Goal: Task Accomplishment & Management: Complete application form

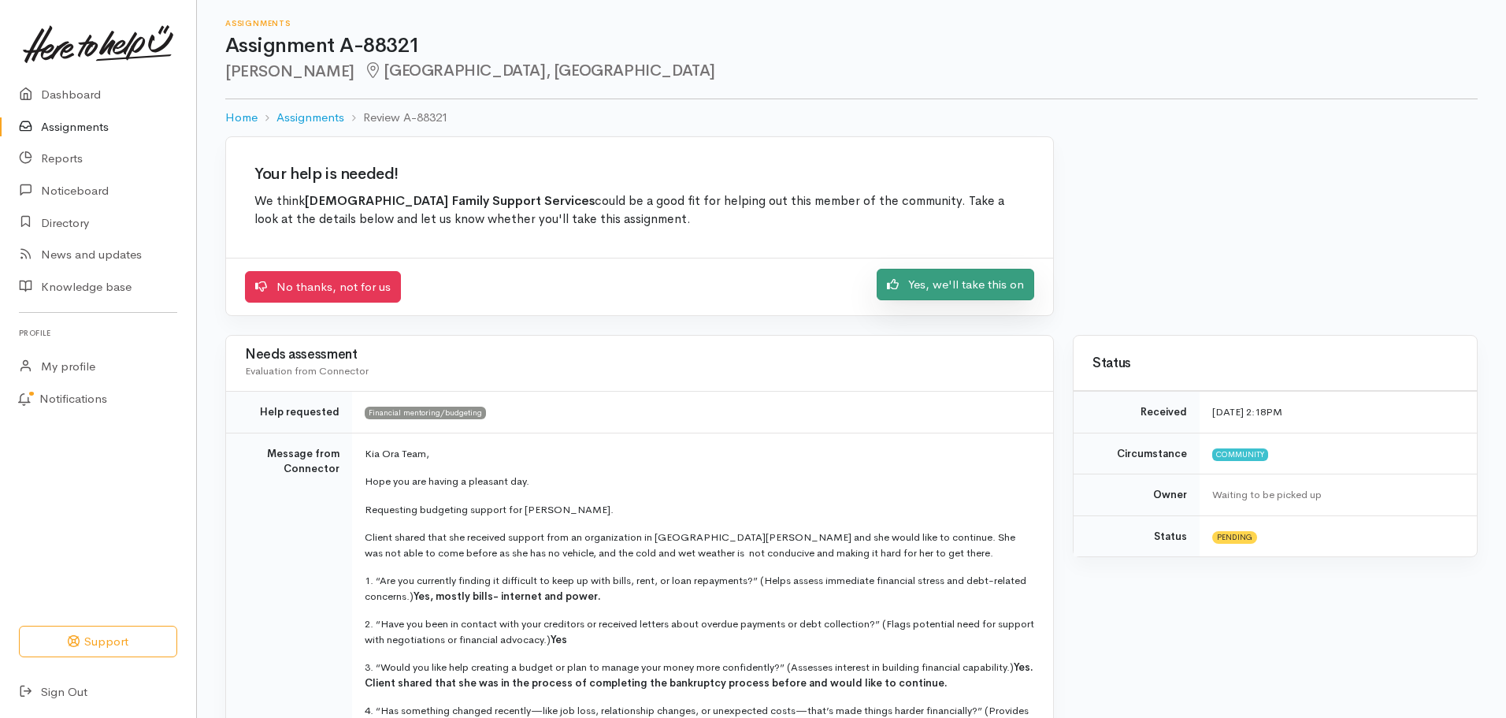
click at [958, 280] on link "Yes, we'll take this on" at bounding box center [956, 285] width 158 height 32
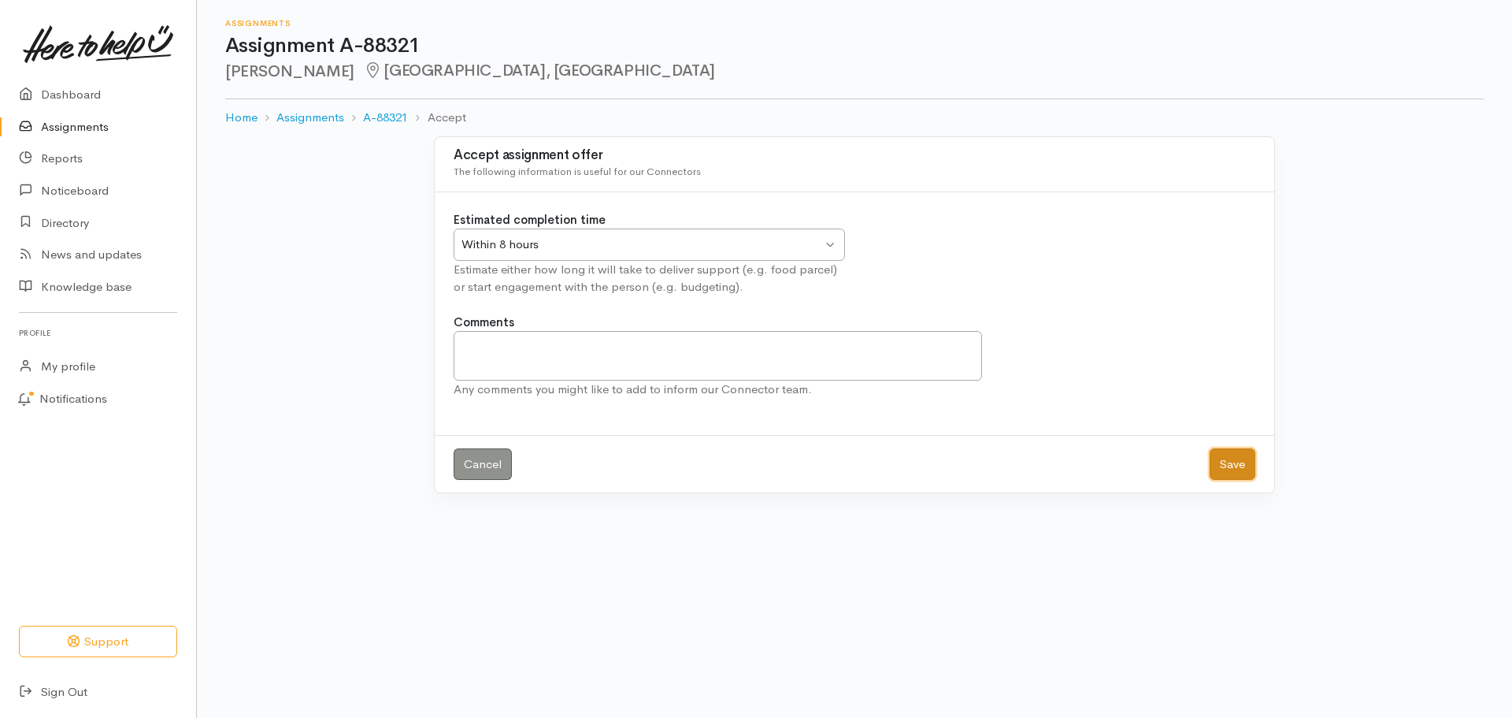
click at [1235, 465] on button "Save" at bounding box center [1233, 464] width 46 height 32
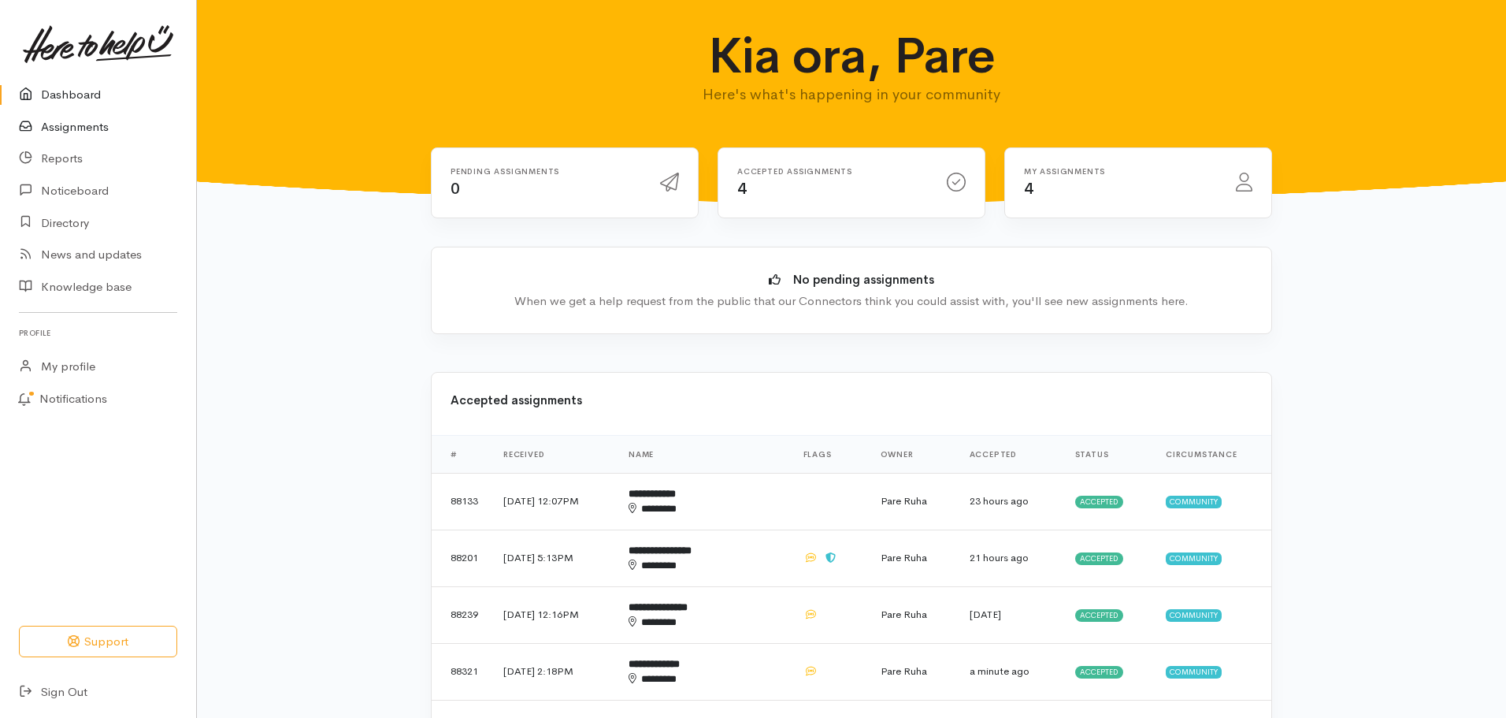
click at [72, 128] on link "Assignments" at bounding box center [98, 127] width 196 height 32
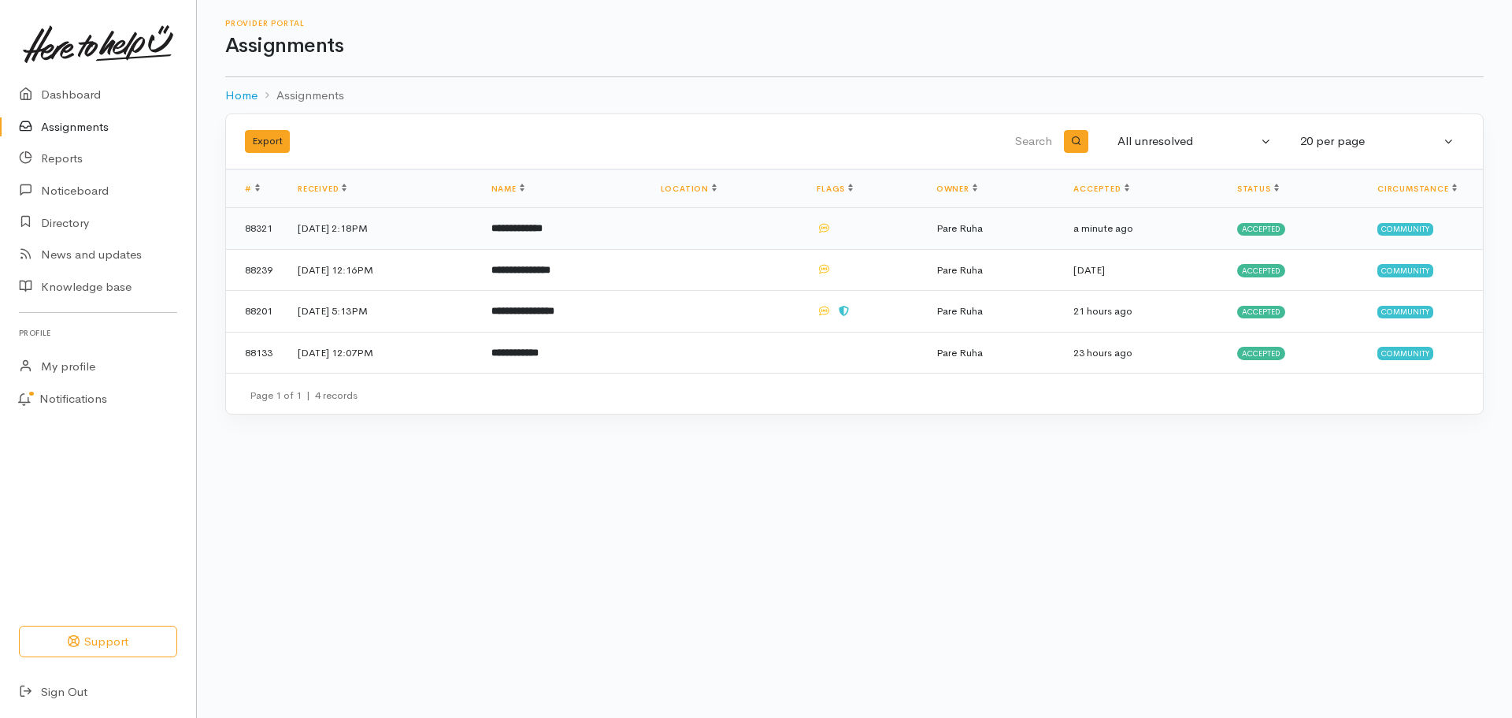
click at [1272, 228] on span "Accepted" at bounding box center [1261, 229] width 48 height 13
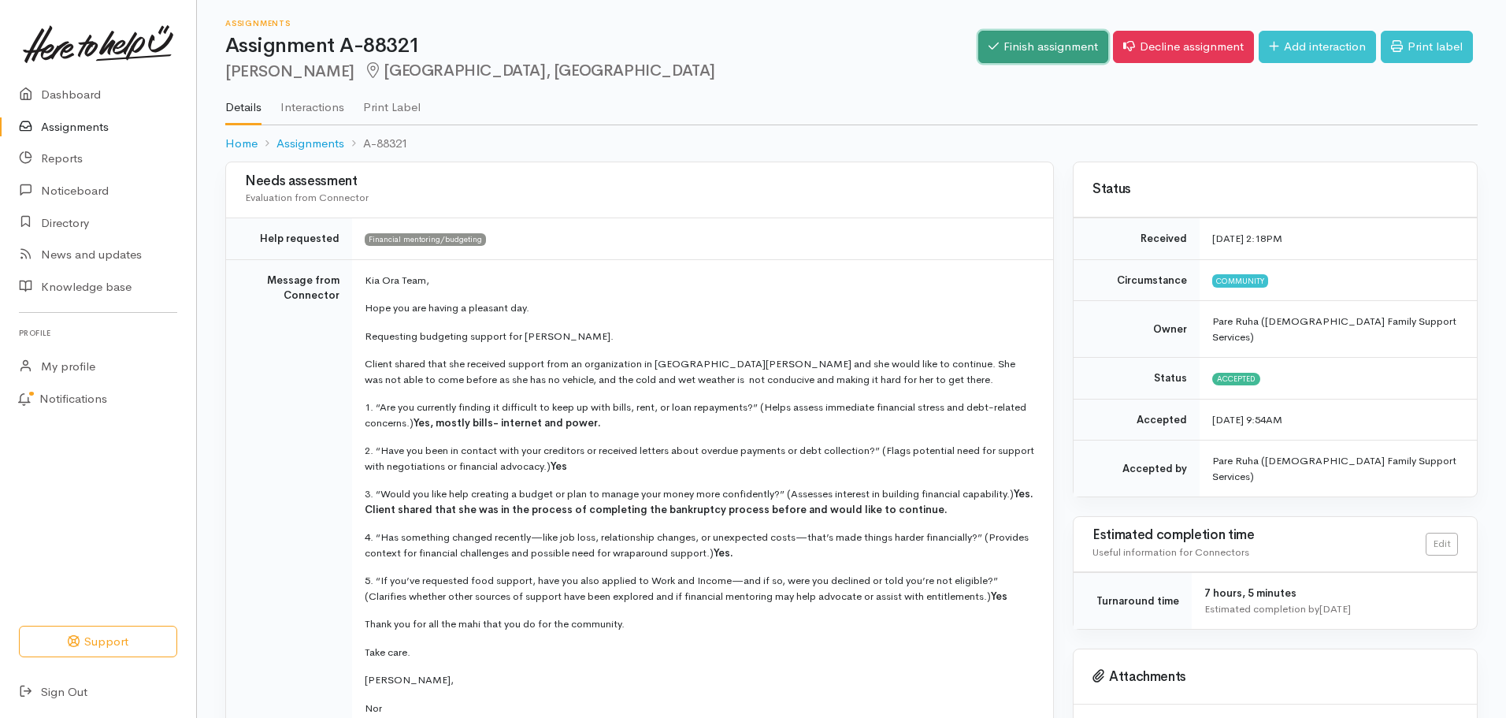
click at [1033, 44] on link "Finish assignment" at bounding box center [1043, 47] width 130 height 32
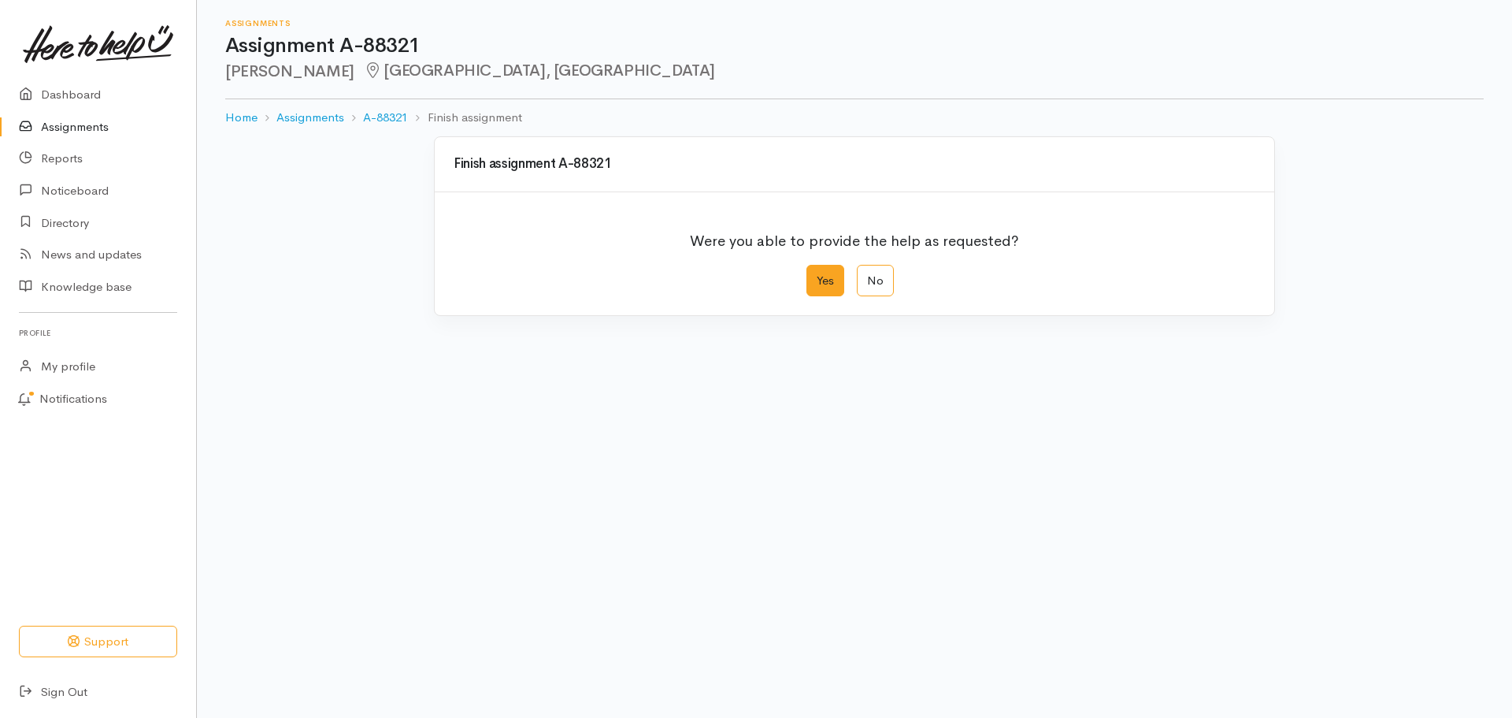
click at [833, 282] on label "Yes" at bounding box center [826, 281] width 38 height 32
click at [817, 275] on input "Yes" at bounding box center [812, 270] width 10 height 10
radio input "true"
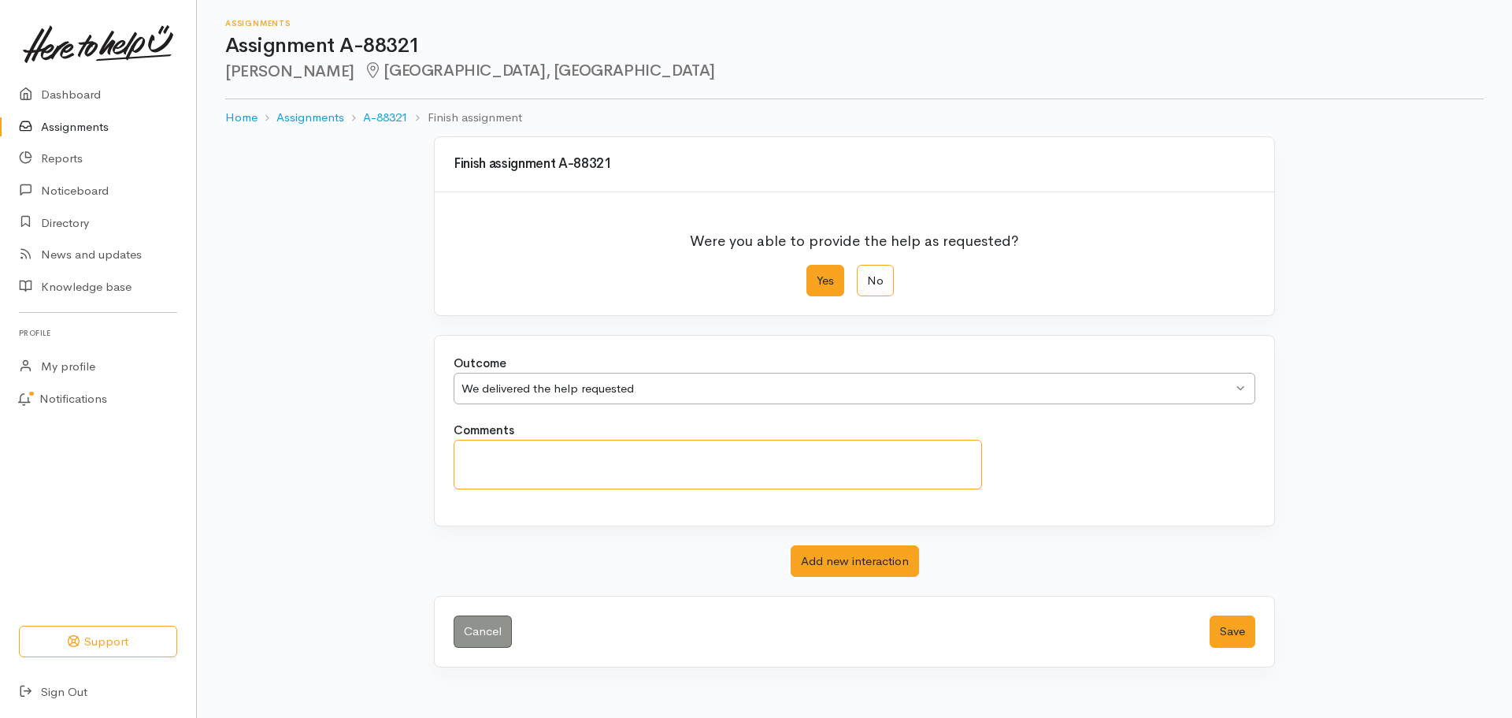
click at [484, 458] on textarea "Comments" at bounding box center [718, 464] width 528 height 50
type textarea "Elvira is engaging with one of our Financial Mentors"
click at [1229, 635] on button "Save" at bounding box center [1233, 631] width 46 height 32
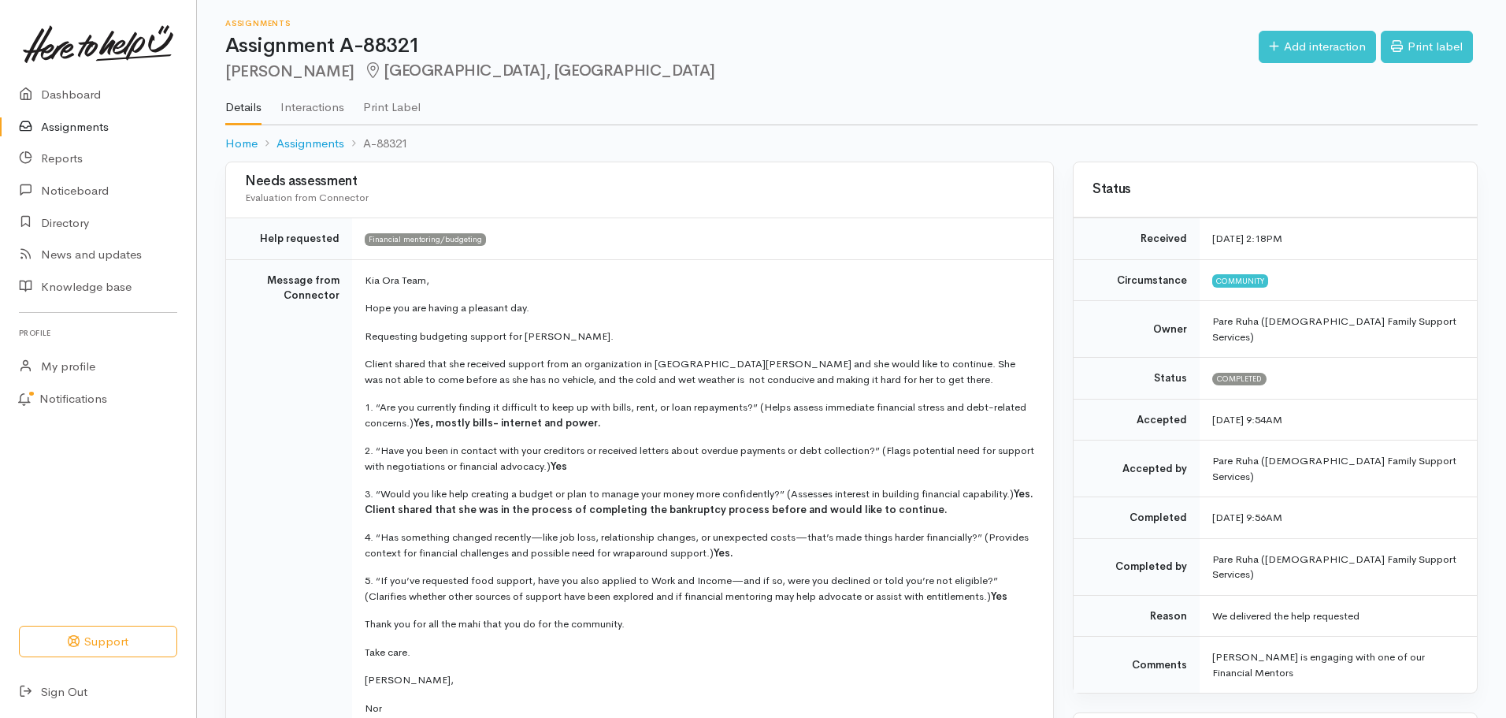
click at [57, 119] on link "Assignments" at bounding box center [98, 127] width 196 height 32
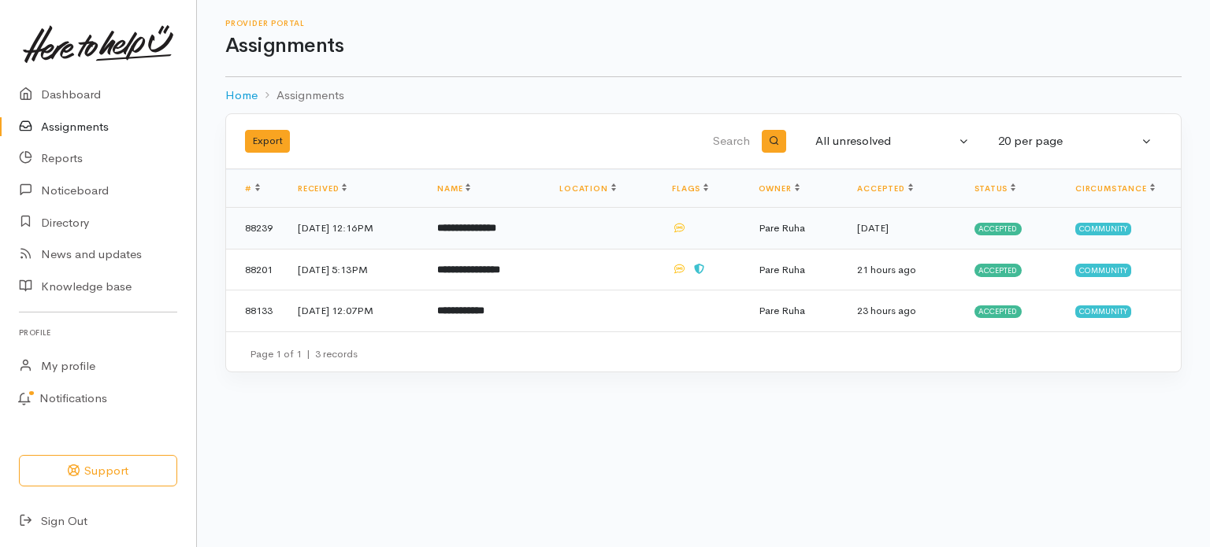
click at [605, 245] on td at bounding box center [603, 229] width 113 height 42
